Goal: Information Seeking & Learning: Learn about a topic

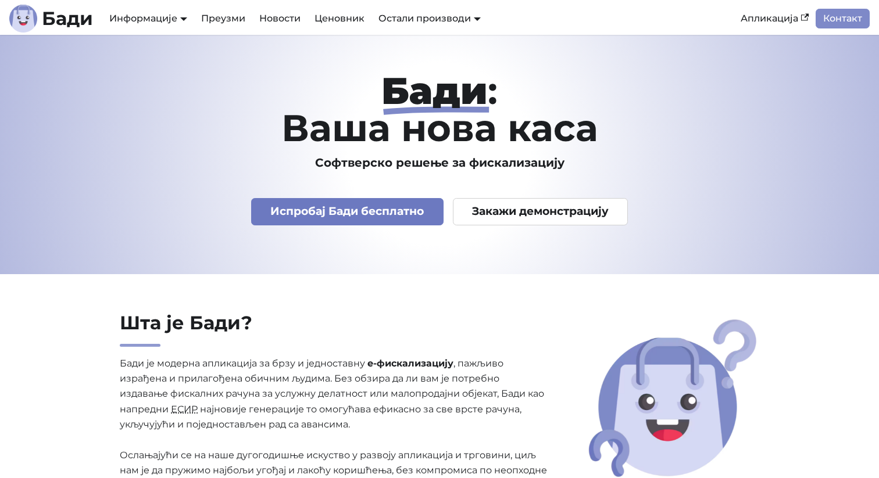
click at [328, 213] on link "Испробај Бади бесплатно" at bounding box center [347, 211] width 192 height 27
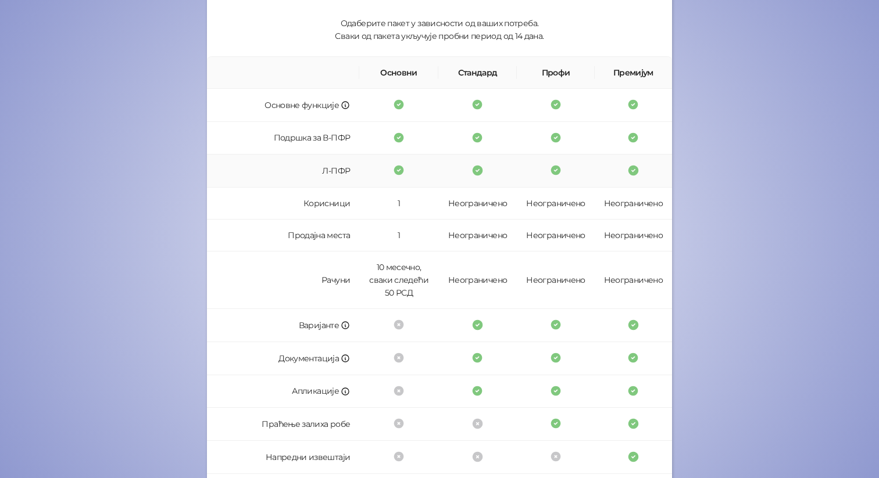
scroll to position [279, 0]
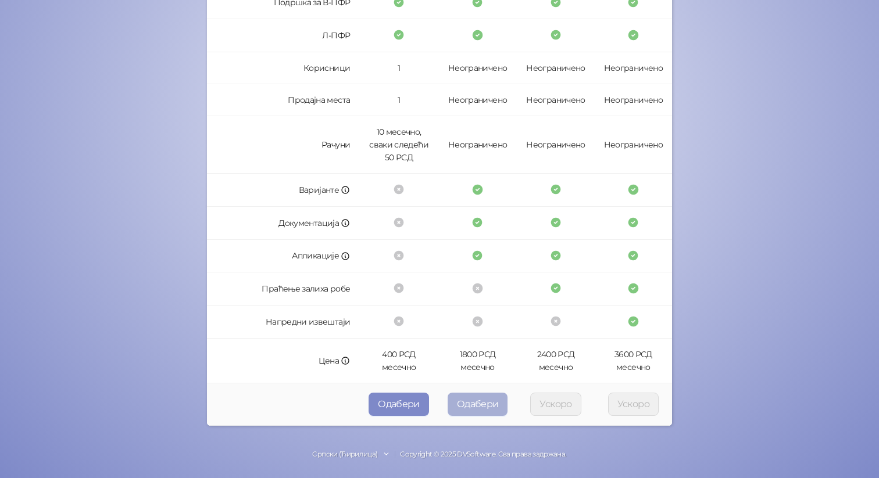
click at [472, 403] on button "Одабери" at bounding box center [477, 404] width 60 height 23
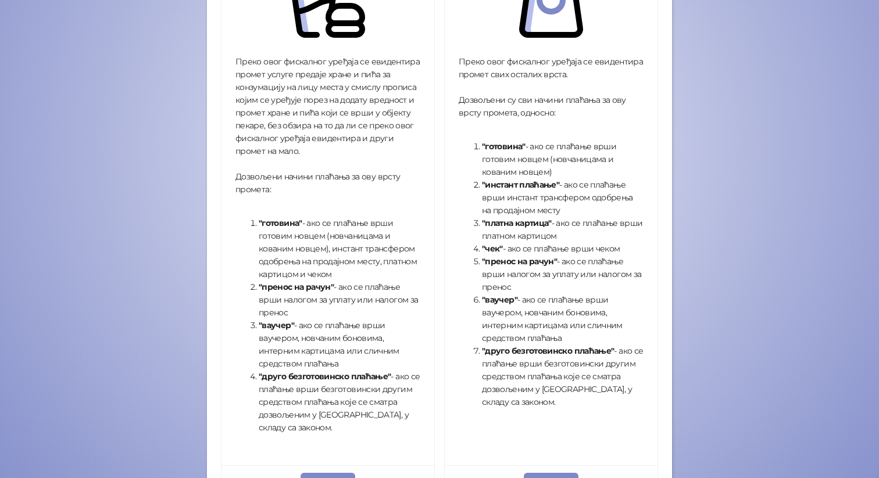
scroll to position [366, 0]
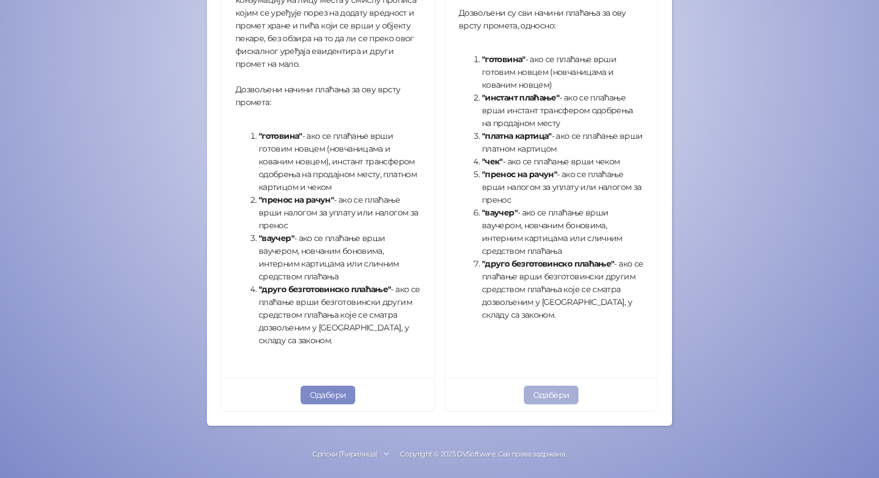
click at [543, 395] on button "Одабери" at bounding box center [551, 395] width 55 height 19
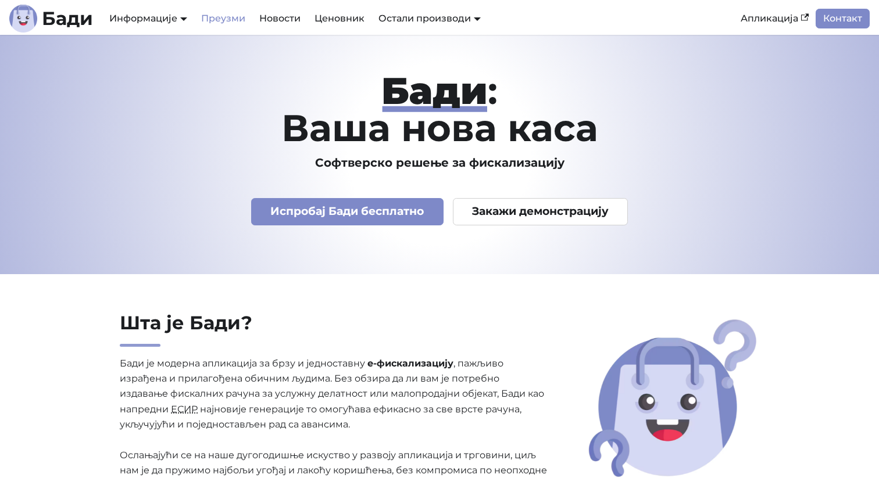
click at [233, 24] on link "Преузми" at bounding box center [223, 19] width 58 height 20
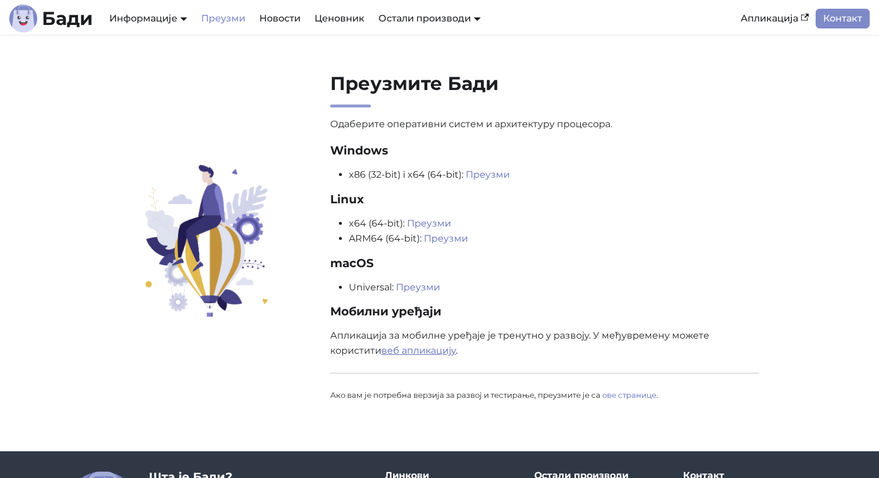
click at [400, 350] on link "веб апликацију" at bounding box center [418, 350] width 74 height 11
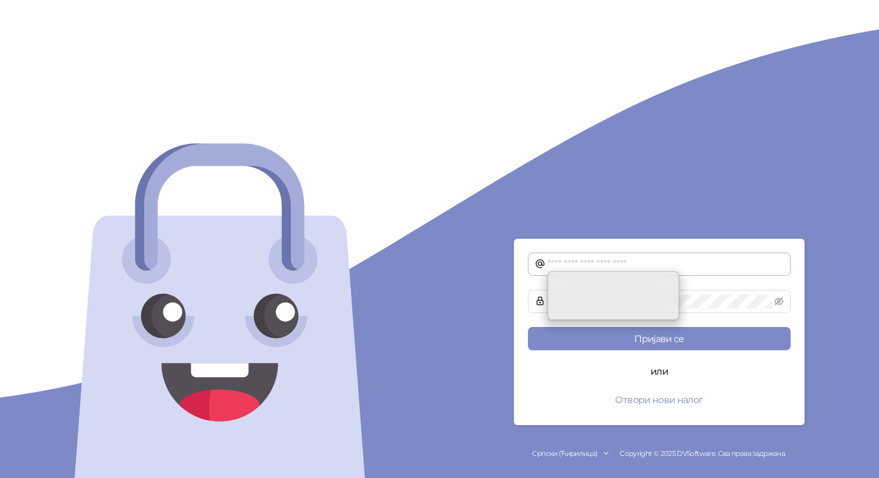
click at [676, 259] on input "text" at bounding box center [665, 264] width 236 height 14
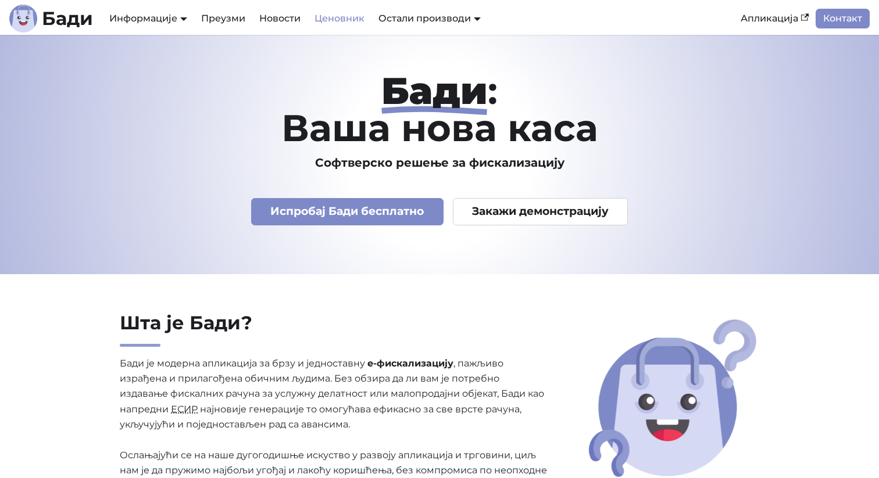
click at [335, 17] on link "Ценовник" at bounding box center [339, 19] width 64 height 20
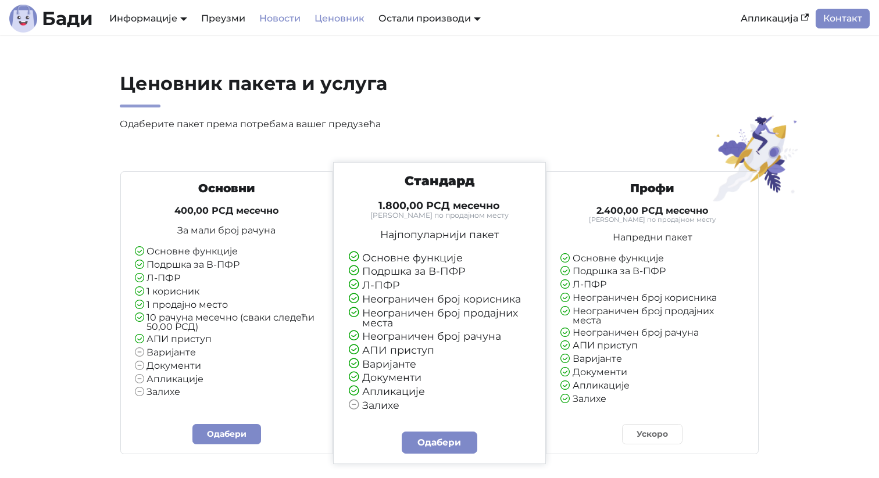
click at [280, 23] on link "Новости" at bounding box center [279, 19] width 55 height 20
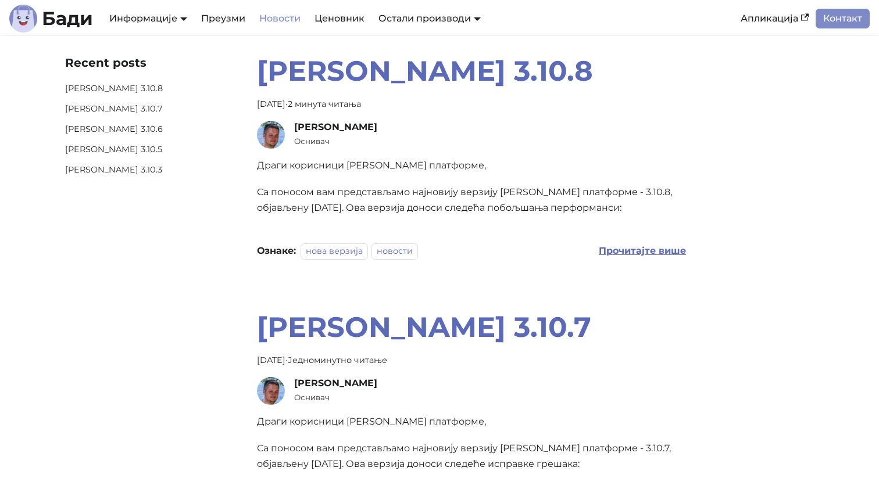
click at [617, 254] on b "Прочитајте више" at bounding box center [641, 250] width 87 height 11
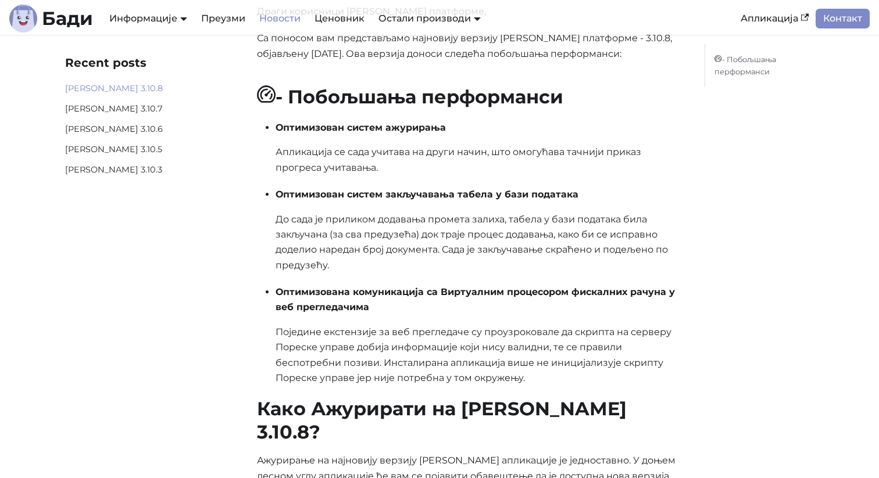
scroll to position [141, 0]
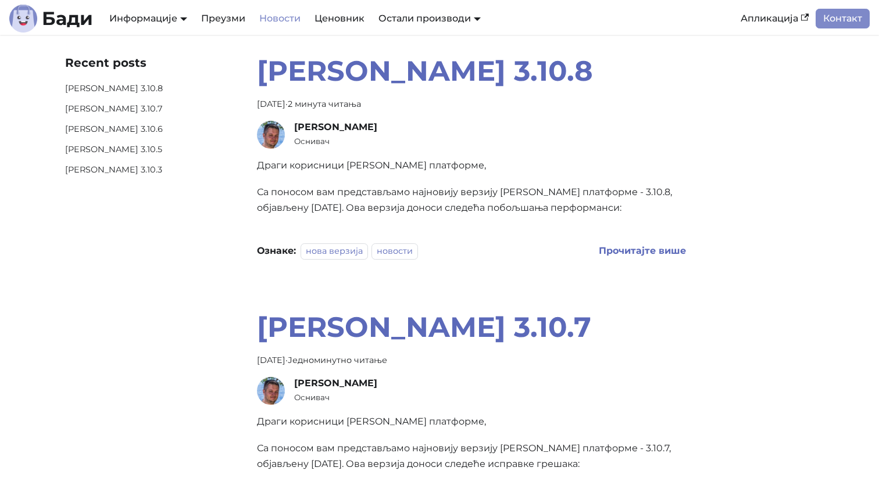
click at [293, 21] on link "Новости" at bounding box center [279, 19] width 55 height 20
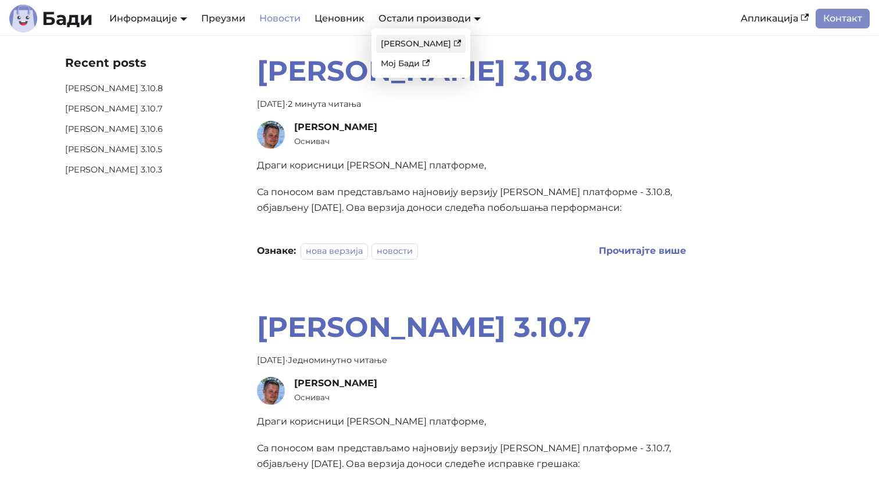
click at [398, 46] on link "[PERSON_NAME]" at bounding box center [420, 44] width 89 height 18
